Goal: Transaction & Acquisition: Purchase product/service

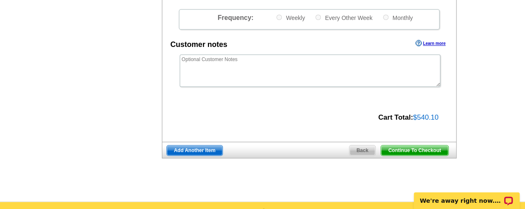
scroll to position [332, 0]
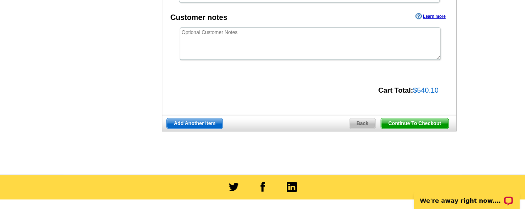
click at [413, 125] on span "Continue To Checkout" at bounding box center [414, 123] width 67 height 10
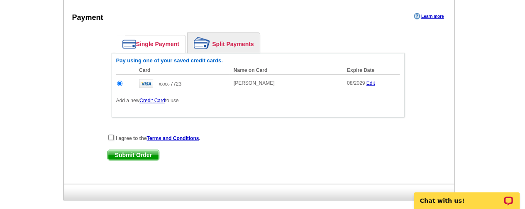
scroll to position [415, 0]
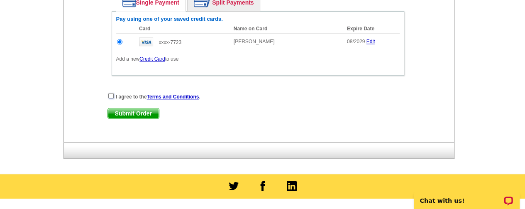
click at [111, 95] on input "checkbox" at bounding box center [110, 95] width 5 height 5
checkbox input "true"
click at [153, 58] on link "Credit Card" at bounding box center [151, 59] width 25 height 6
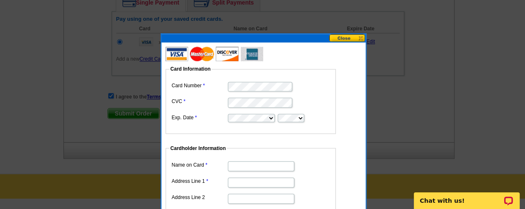
scroll to position [0, 0]
click at [332, 135] on dl "Card Information Card Number CVC Exp. Date Cardholder Information Name on Card …" at bounding box center [255, 183] width 178 height 266
click at [247, 170] on input "Name on Card" at bounding box center [261, 166] width 66 height 10
click at [262, 163] on input "[PERSON_NAME]" at bounding box center [261, 166] width 66 height 10
type input "Maggie Miller"
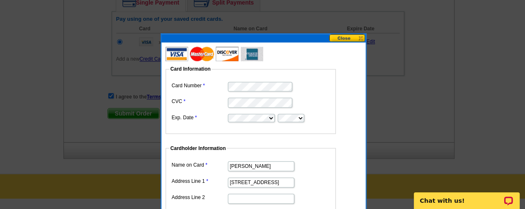
type input "2519 Blue Hill Ct"
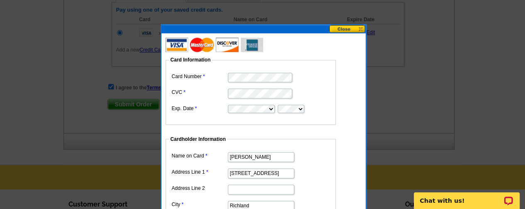
type input "Richland"
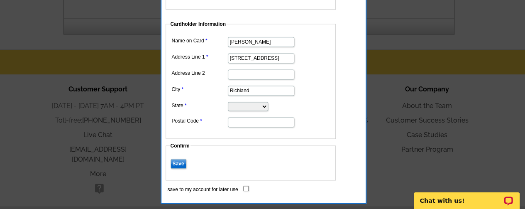
select select "WA"
type input "99352"
click at [215, 132] on fieldset "Cardholder Information Name on Card Maggie Miller Address Line 1 2519 Blue Hill…" at bounding box center [251, 79] width 170 height 118
click at [177, 160] on input "Save" at bounding box center [179, 164] width 16 height 10
click at [245, 186] on input "save to my account for later use" at bounding box center [245, 188] width 5 height 5
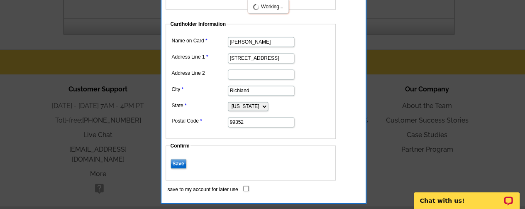
checkbox input "true"
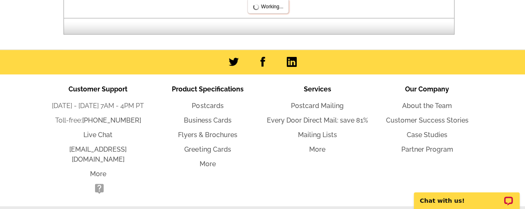
click at [181, 160] on li "More" at bounding box center [208, 164] width 110 height 10
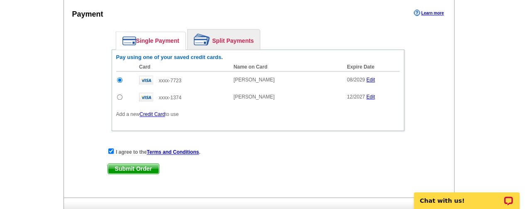
scroll to position [373, 0]
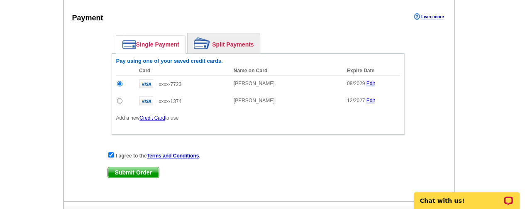
click at [120, 99] on input "radio" at bounding box center [119, 100] width 5 height 5
radio input "true"
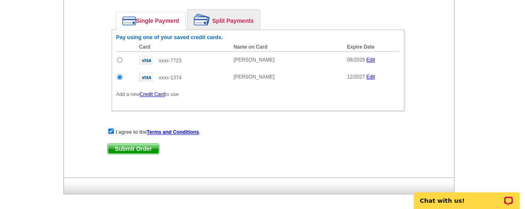
scroll to position [415, 0]
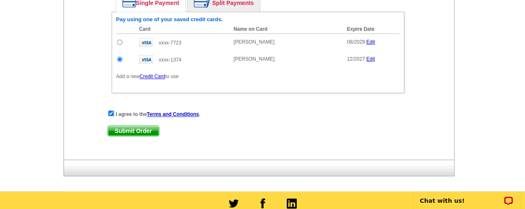
click at [125, 128] on span "Submit Order" at bounding box center [133, 131] width 51 height 10
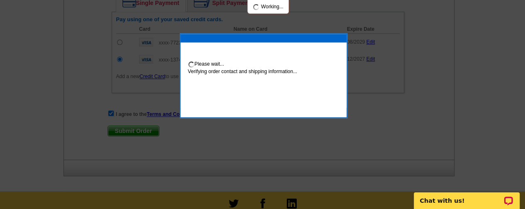
scroll to position [457, 0]
